Goal: Entertainment & Leisure: Consume media (video, audio)

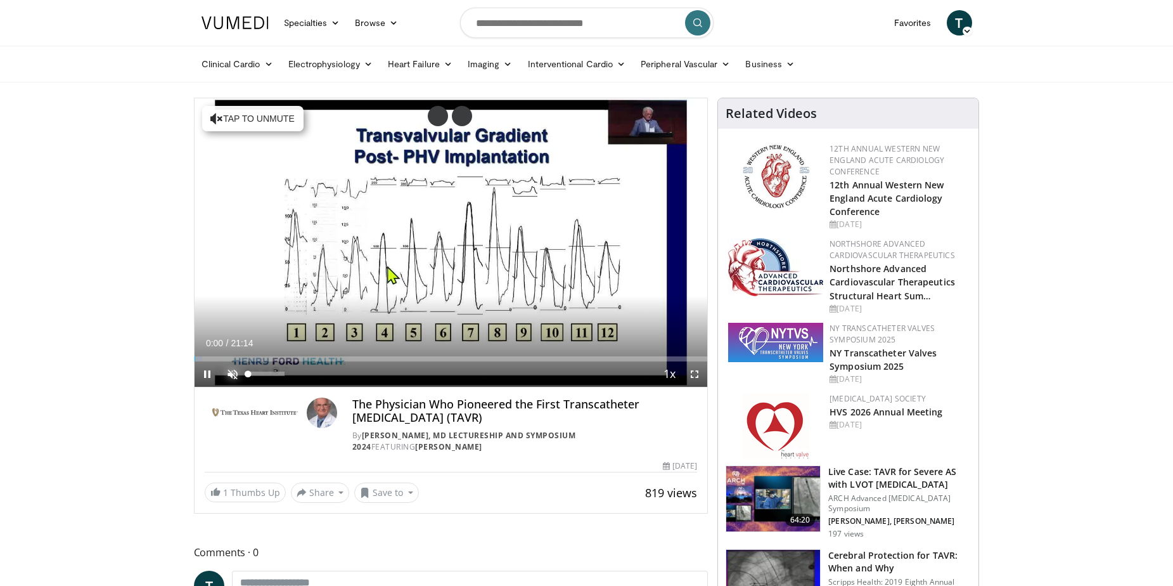
click at [226, 372] on span "Video Player" at bounding box center [232, 373] width 25 height 25
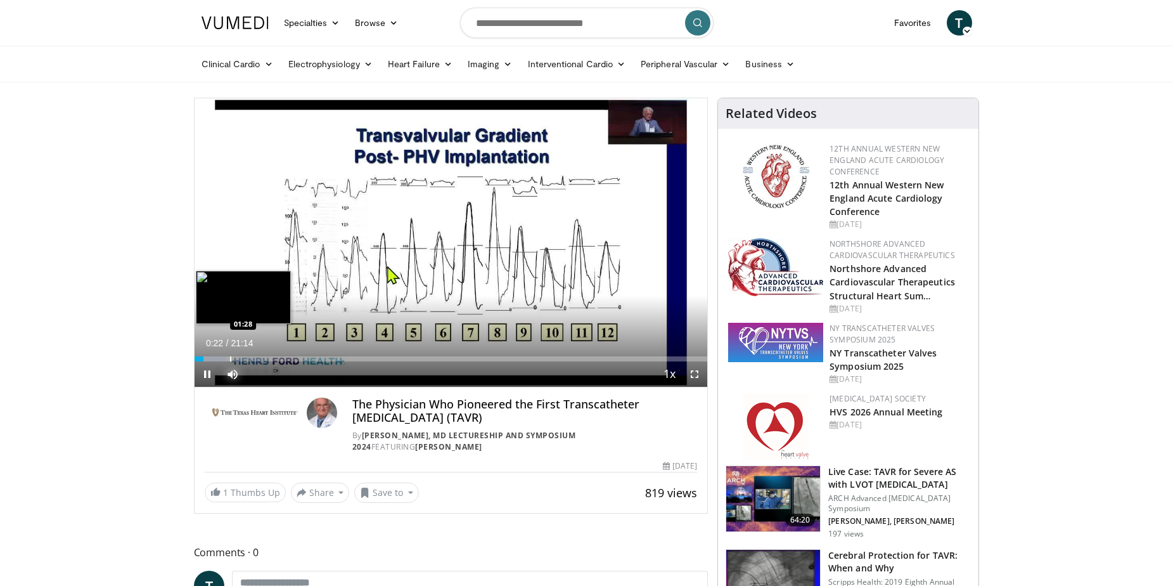
click at [230, 358] on div "Progress Bar" at bounding box center [230, 358] width 1 height 5
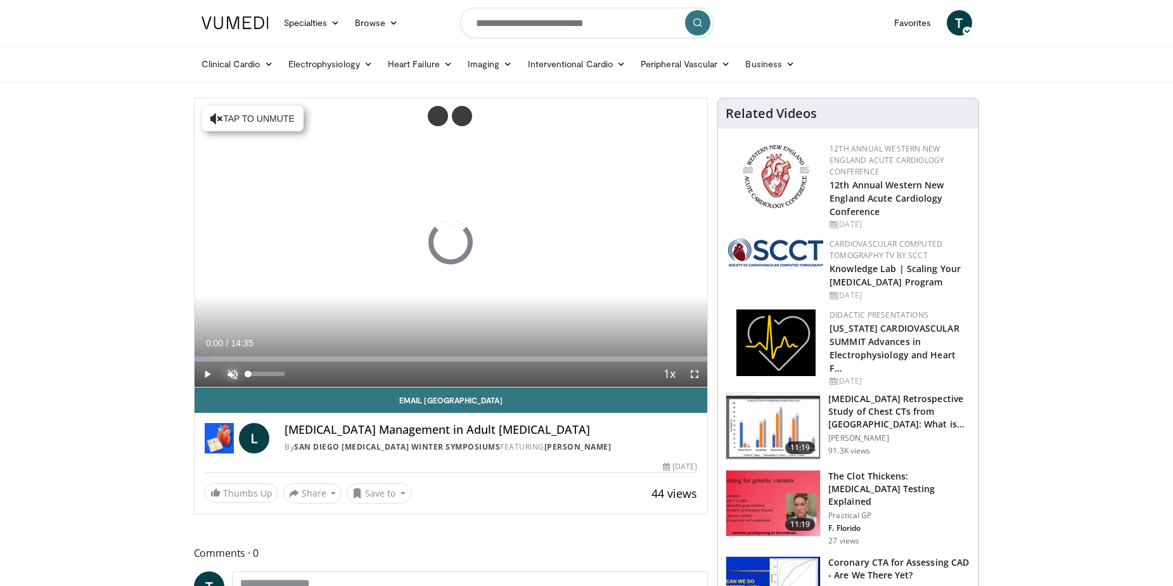
click at [231, 368] on span "Video Player" at bounding box center [232, 373] width 25 height 25
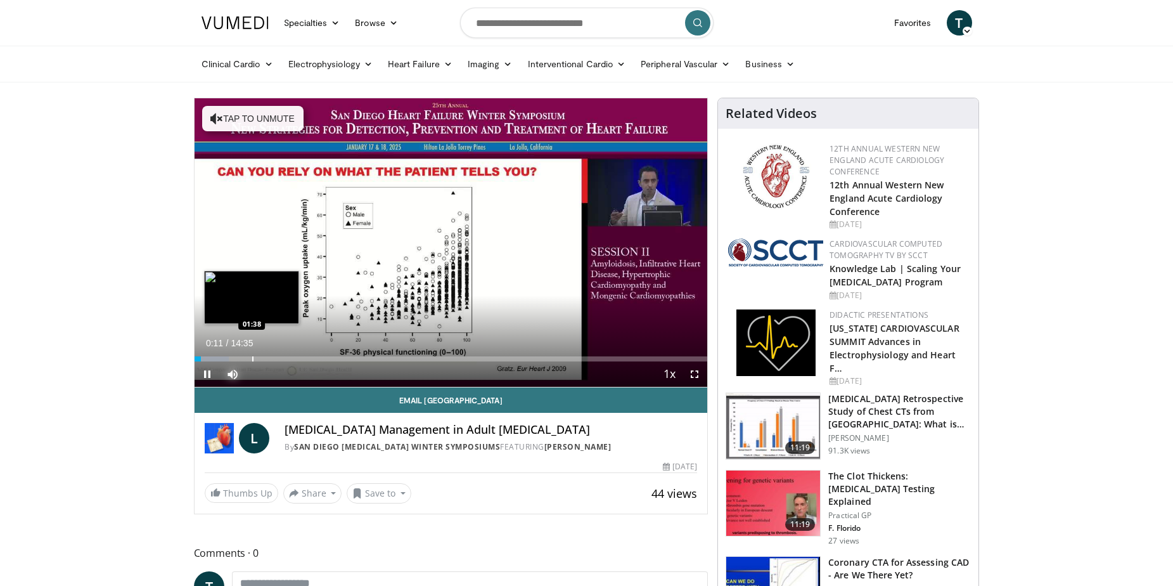
click at [252, 352] on div "Loaded : 6.79% 00:11 01:38" at bounding box center [451, 355] width 513 height 12
click at [278, 356] on div "Progress Bar" at bounding box center [278, 358] width 1 height 5
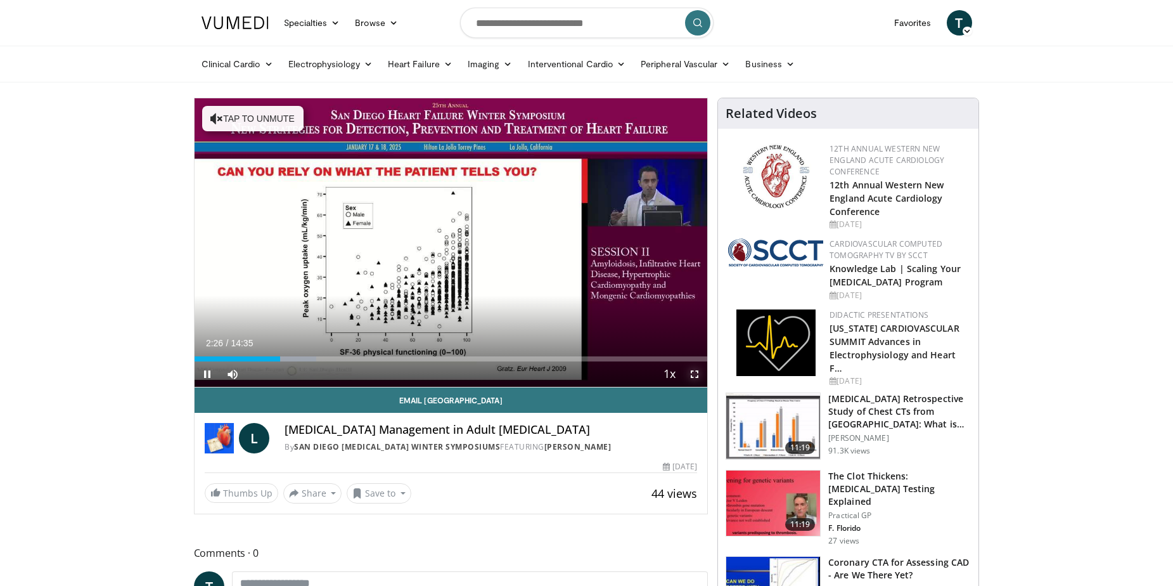
click at [692, 373] on span "Video Player" at bounding box center [694, 373] width 25 height 25
click at [693, 374] on span "Video Player" at bounding box center [694, 373] width 25 height 25
click at [696, 373] on span "Video Player" at bounding box center [694, 373] width 25 height 25
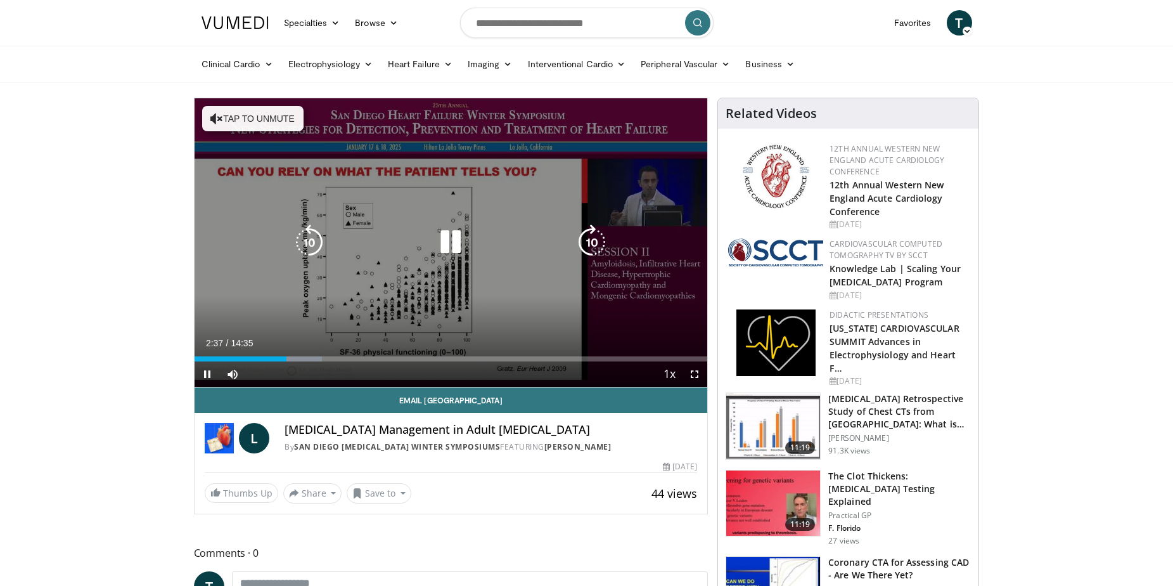
click at [543, 280] on div "10 seconds Tap to unmute" at bounding box center [451, 242] width 513 height 288
click at [445, 235] on icon "Video Player" at bounding box center [450, 241] width 35 height 35
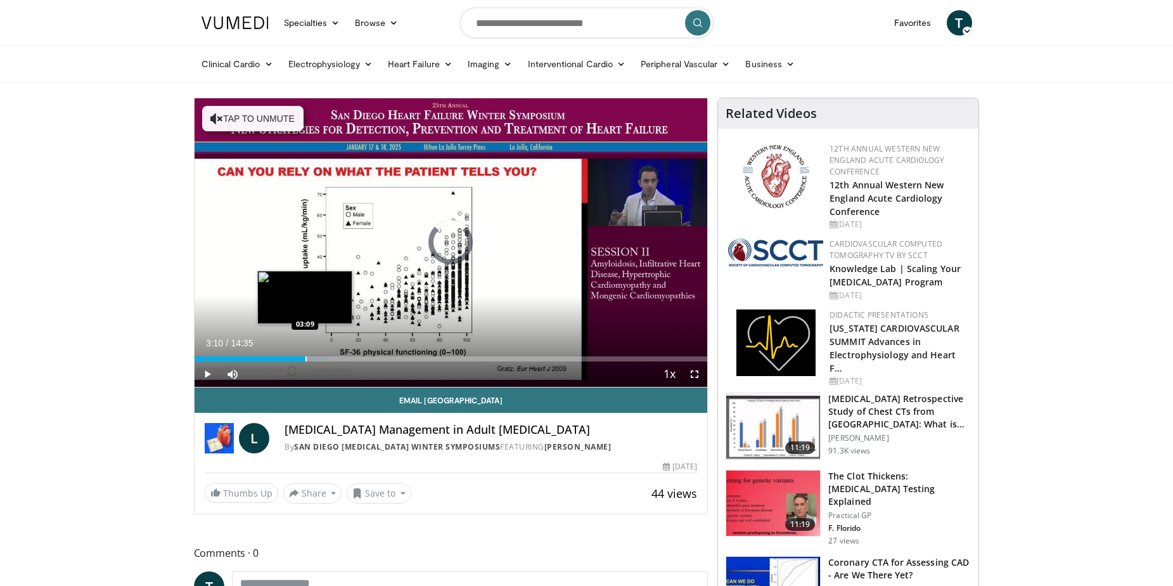
click at [306, 358] on div "Progress Bar" at bounding box center [306, 358] width 1 height 5
click at [318, 356] on div "Progress Bar" at bounding box center [318, 358] width 1 height 5
click at [332, 356] on div "Progress Bar" at bounding box center [332, 358] width 1 height 5
click at [328, 358] on div "Progress Bar" at bounding box center [328, 358] width 1 height 5
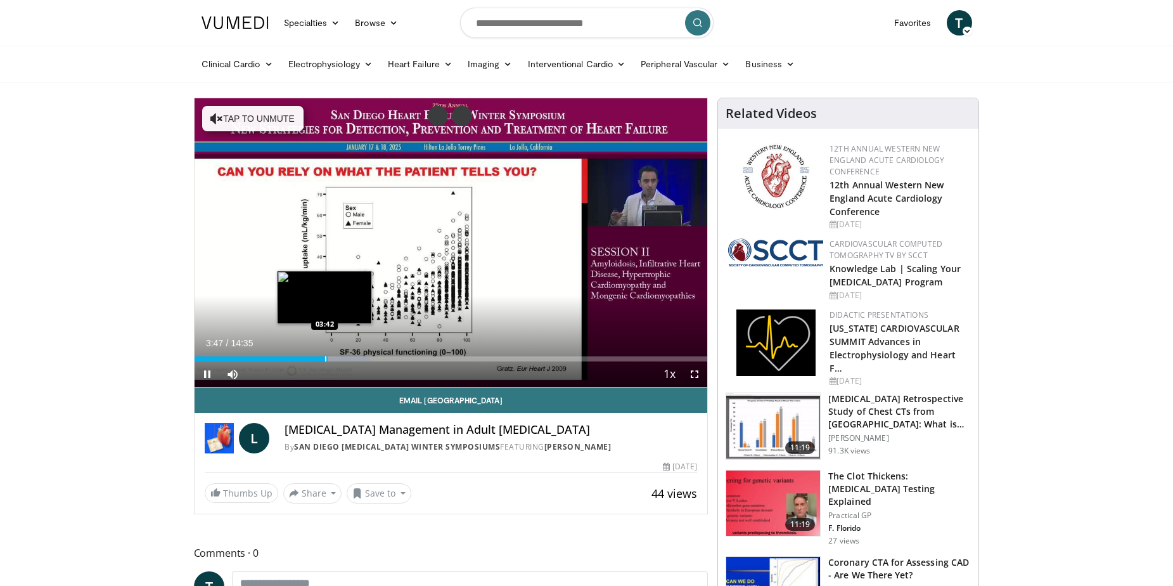
click at [325, 357] on div "Progress Bar" at bounding box center [325, 358] width 1 height 5
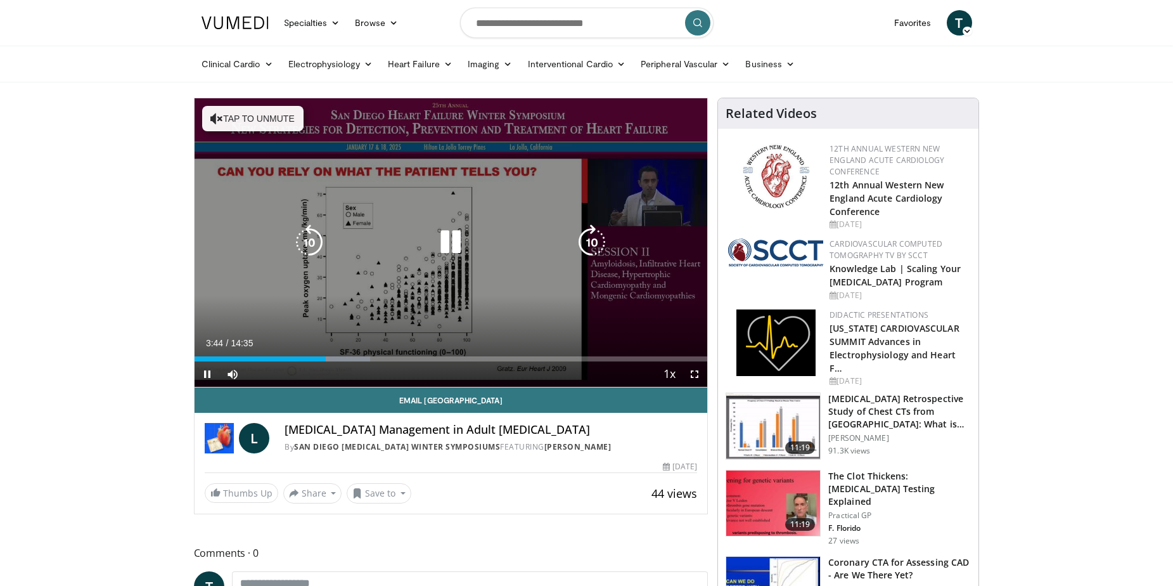
click at [318, 358] on video-js "**********" at bounding box center [451, 242] width 513 height 289
click at [313, 244] on icon "Video Player" at bounding box center [309, 241] width 35 height 35
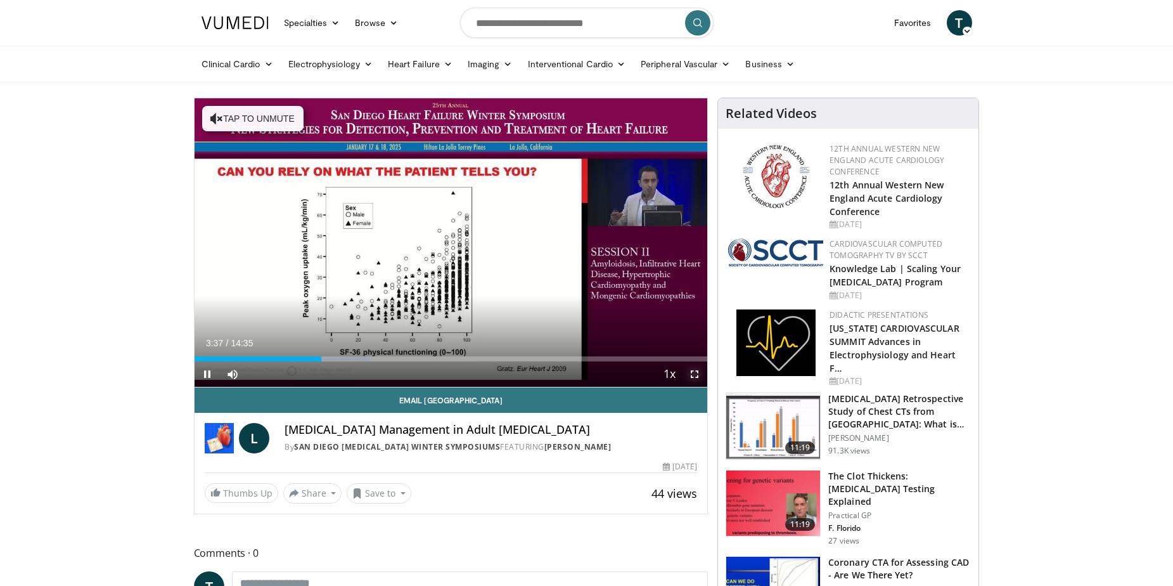
click at [697, 374] on span "Video Player" at bounding box center [694, 373] width 25 height 25
click at [707, 382] on span "Video Player" at bounding box center [694, 373] width 25 height 25
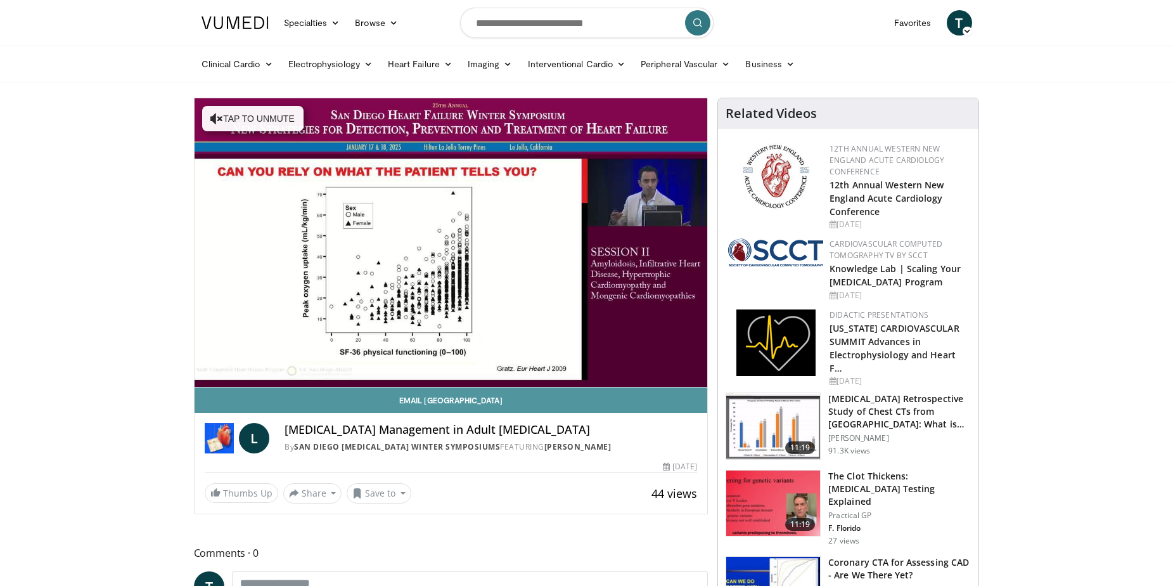
click at [697, 394] on link "Email [GEOGRAPHIC_DATA]" at bounding box center [451, 399] width 513 height 25
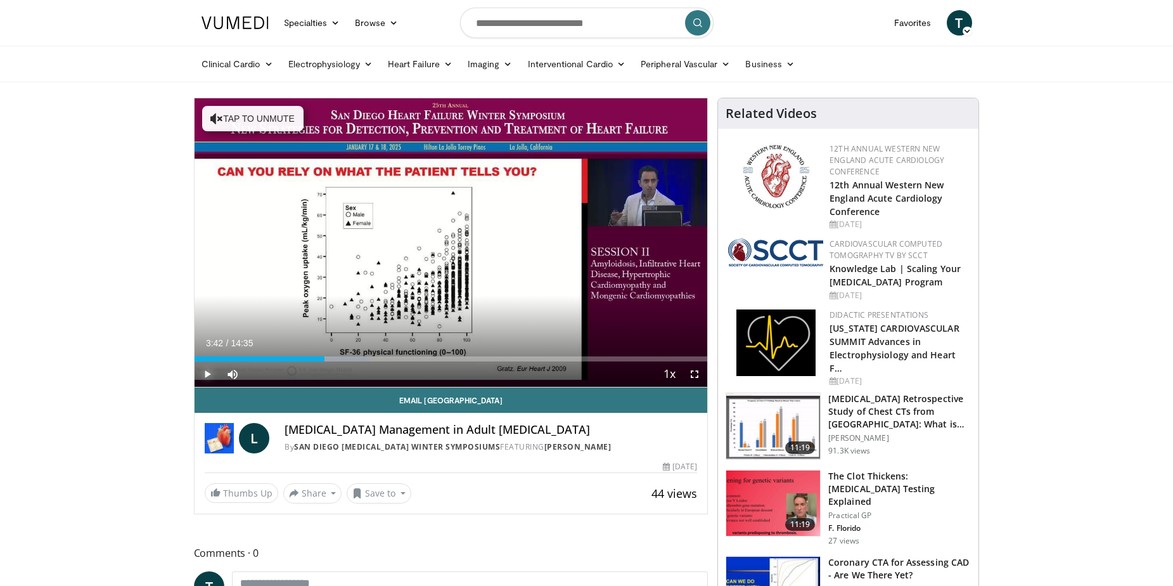
click at [208, 371] on span "Video Player" at bounding box center [207, 373] width 25 height 25
click at [390, 356] on div "Progress Bar" at bounding box center [390, 358] width 1 height 5
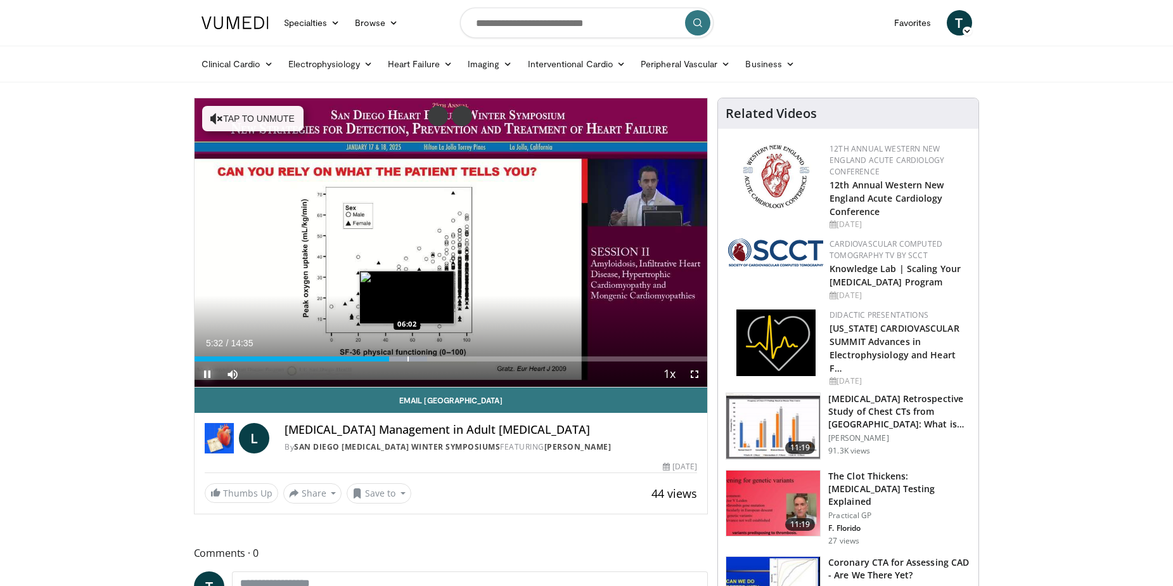
click at [408, 356] on div "Progress Bar" at bounding box center [408, 358] width 1 height 5
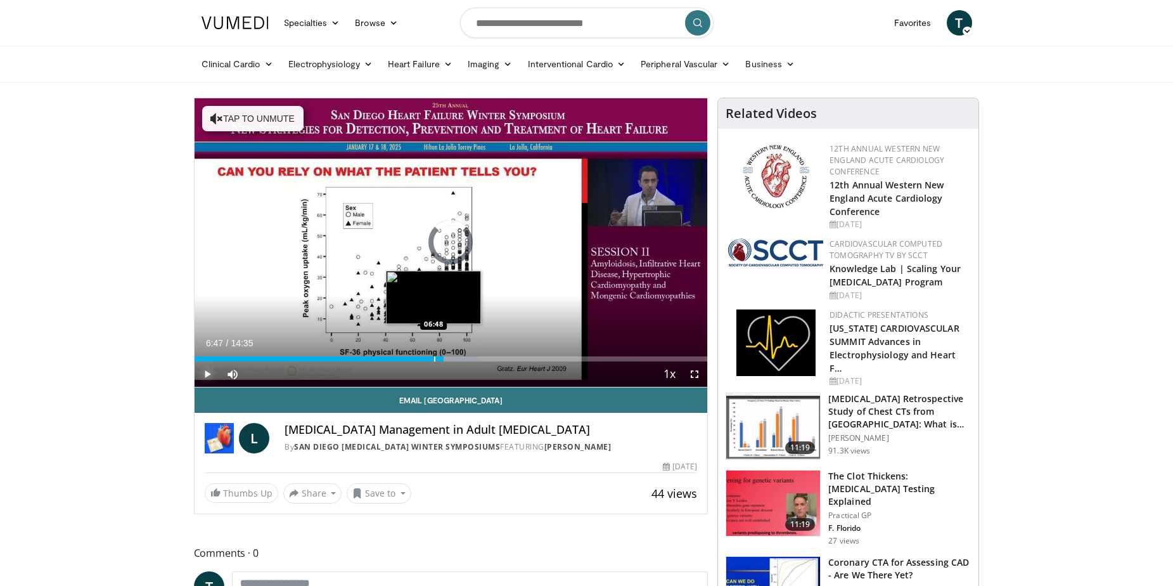
click at [434, 357] on div "Progress Bar" at bounding box center [434, 358] width 1 height 5
